Goal: Task Accomplishment & Management: Manage account settings

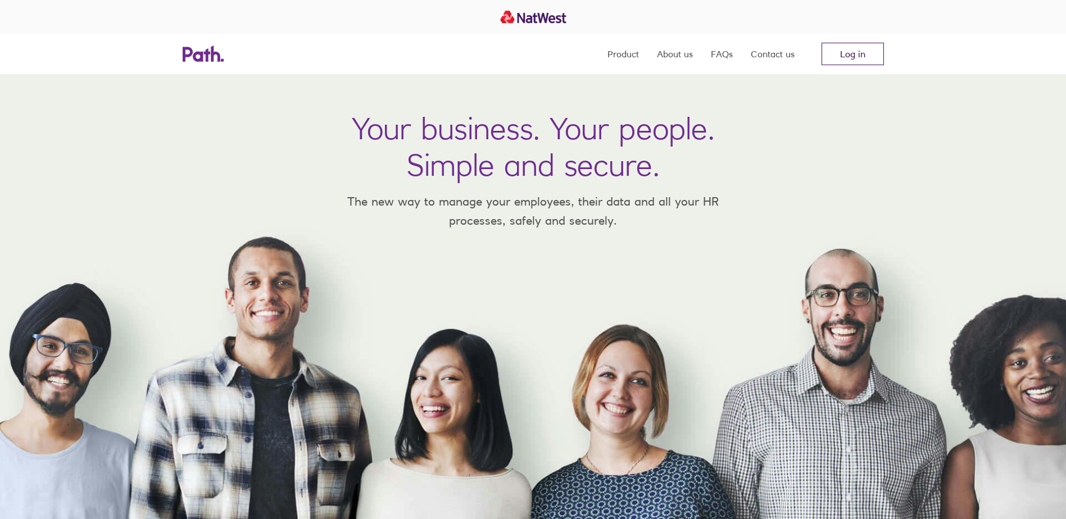
click at [863, 52] on link "Log in" at bounding box center [853, 54] width 62 height 22
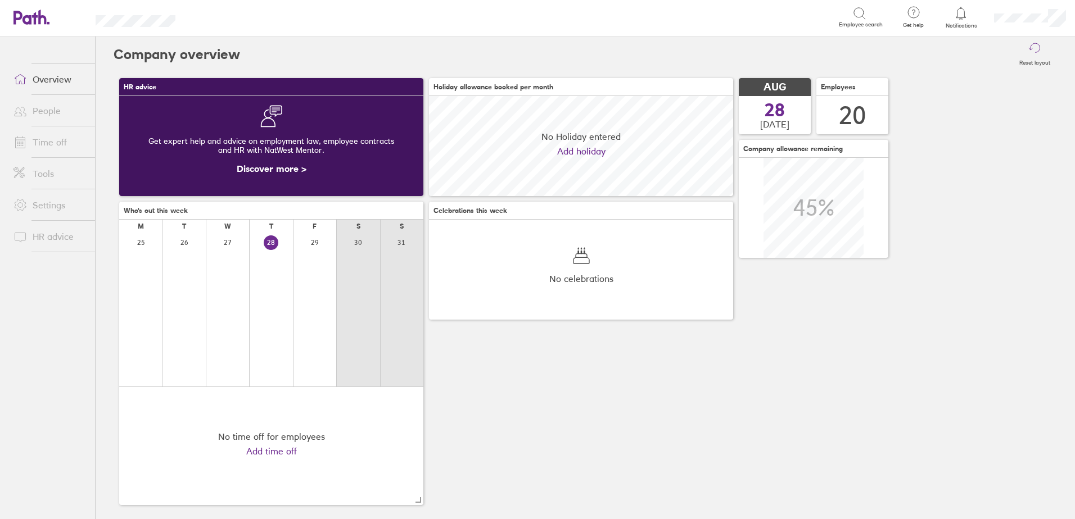
scroll to position [100, 304]
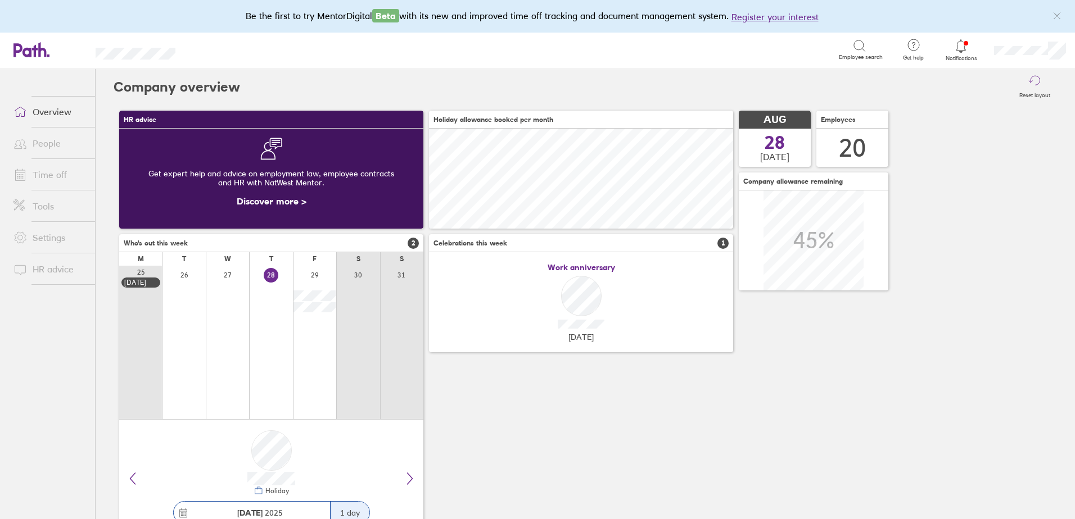
click at [48, 173] on link "Time off" at bounding box center [49, 175] width 91 height 22
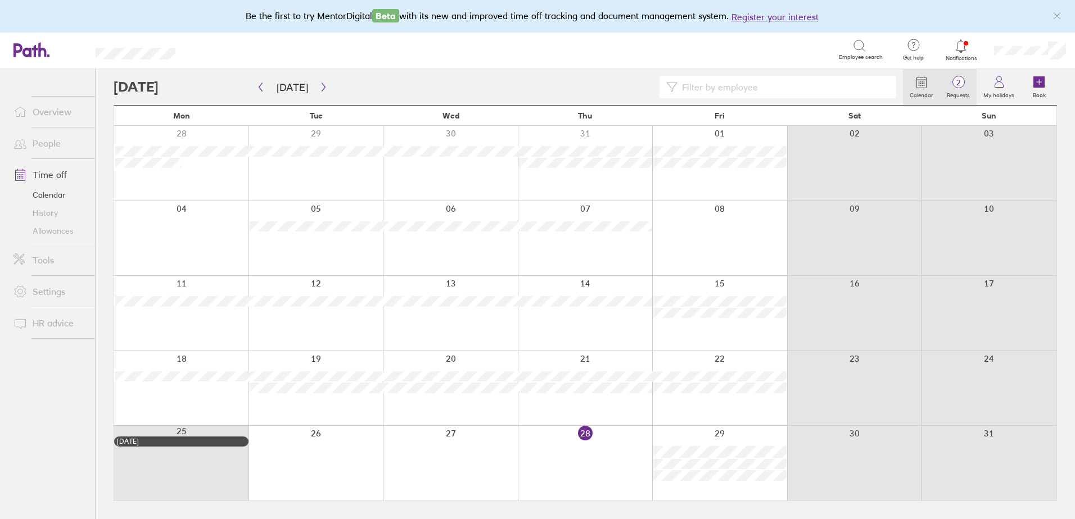
click at [963, 89] on label "Requests" at bounding box center [958, 94] width 37 height 10
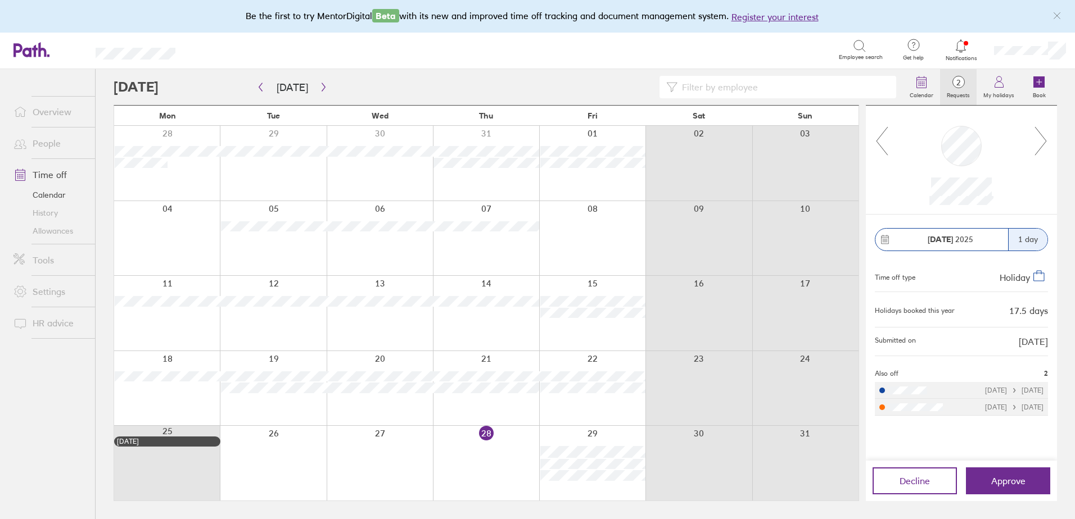
click at [1042, 135] on icon at bounding box center [1041, 141] width 14 height 30
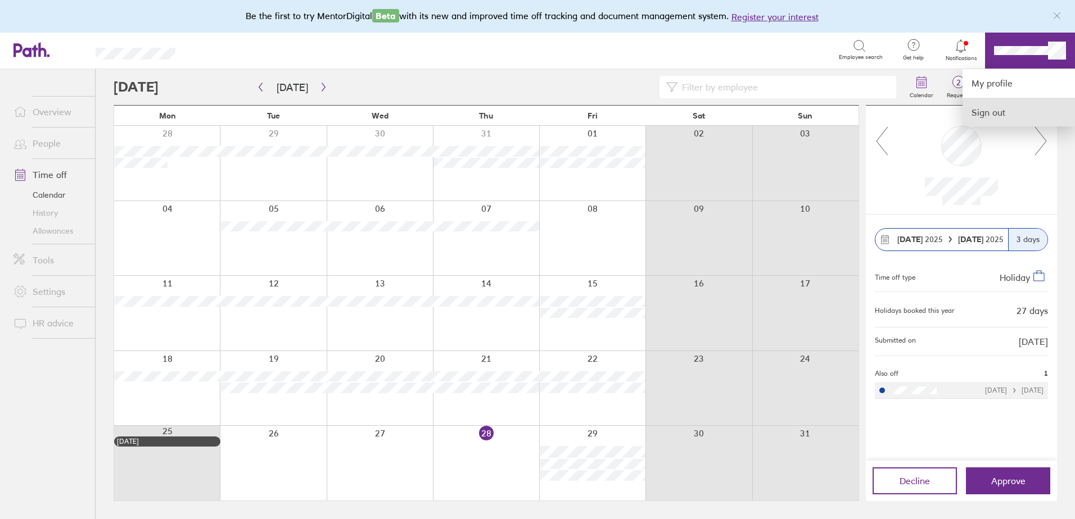
click at [990, 115] on link "Sign out" at bounding box center [1018, 112] width 112 height 28
